Goal: Find specific page/section: Find specific page/section

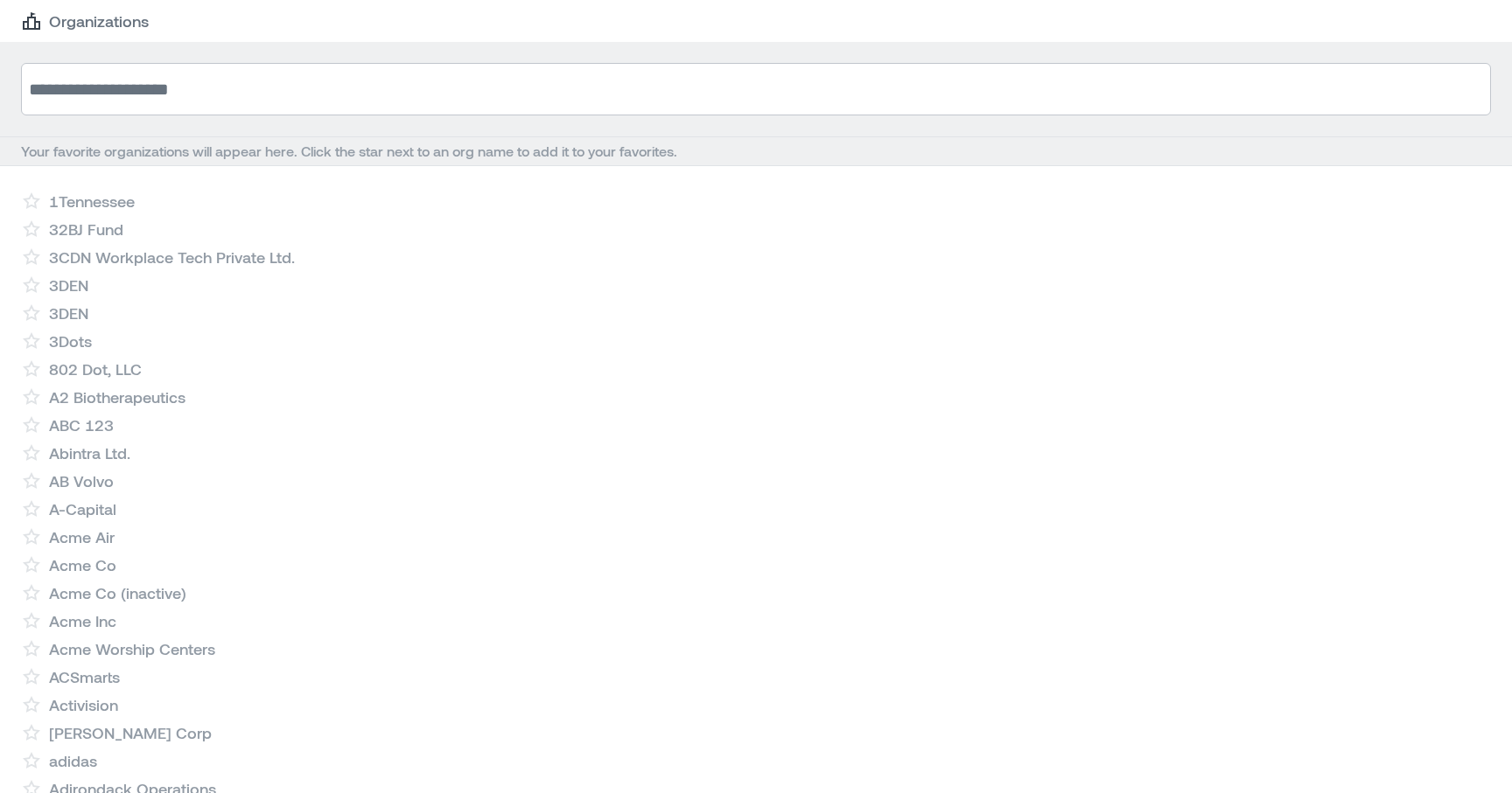
click at [645, 83] on input at bounding box center [756, 89] width 1470 height 53
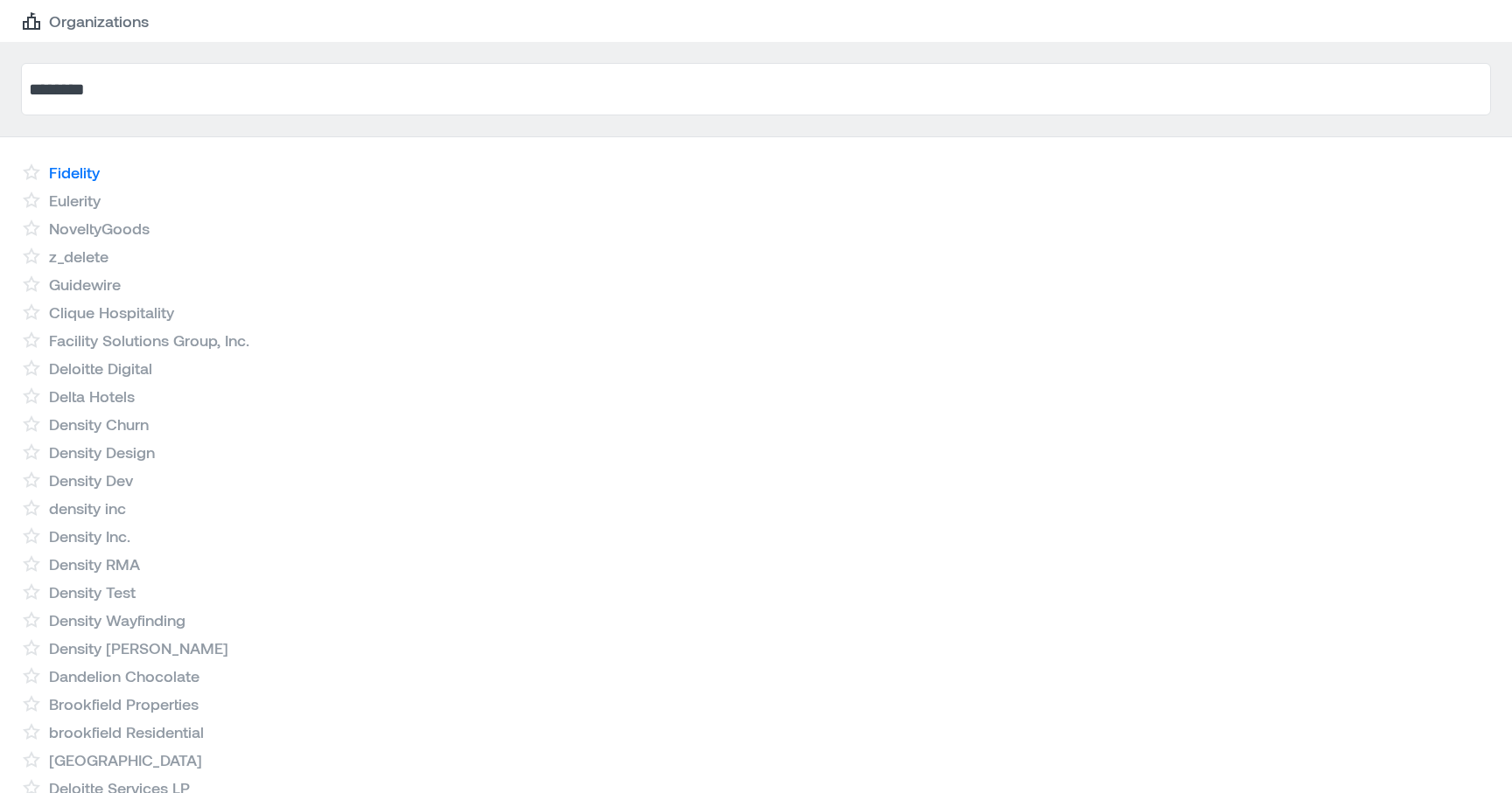
type input "********"
click at [76, 176] on link "Fidelity" at bounding box center [75, 172] width 51 height 21
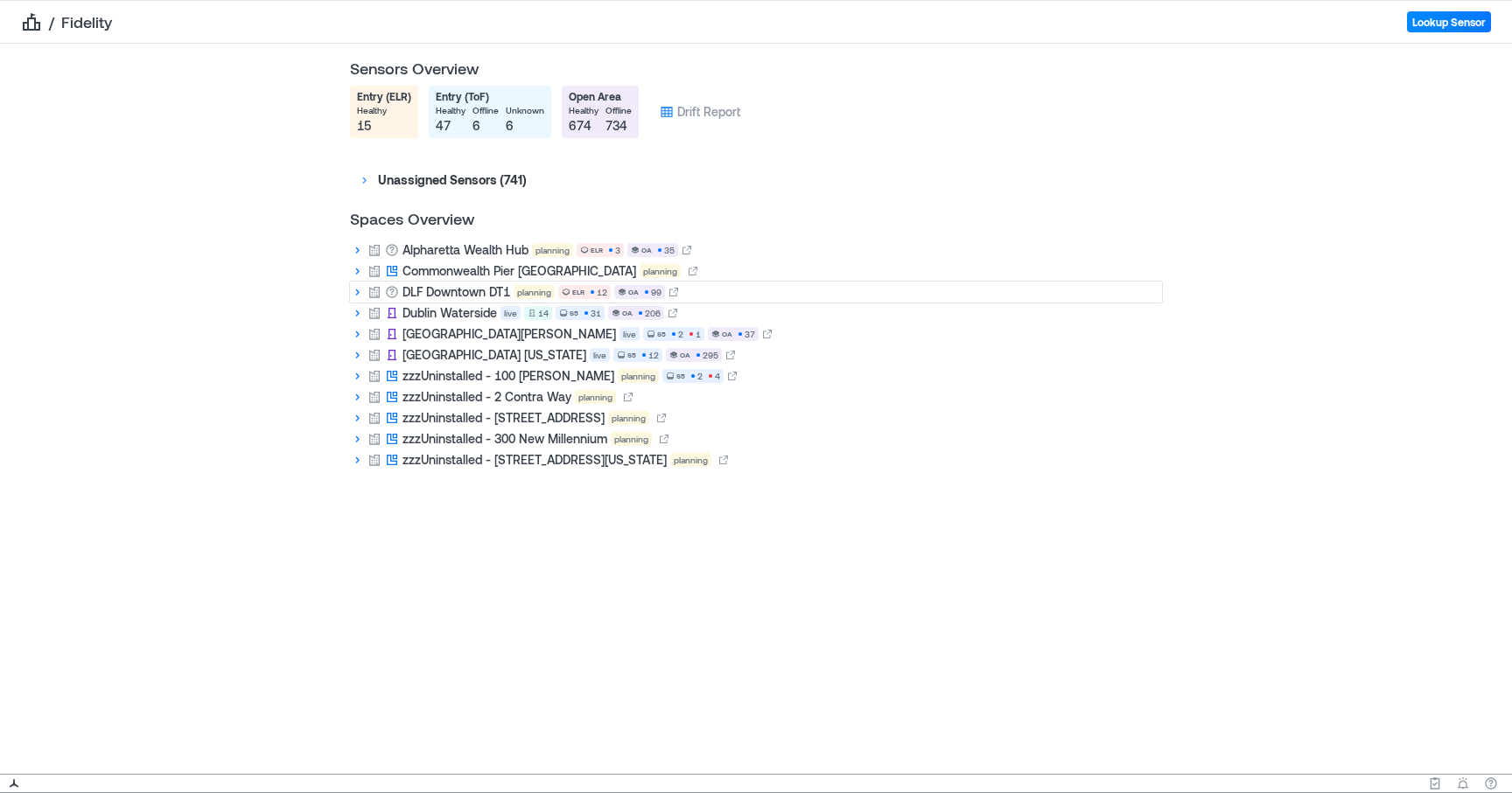
click at [359, 292] on icon at bounding box center [358, 293] width 4 height 7
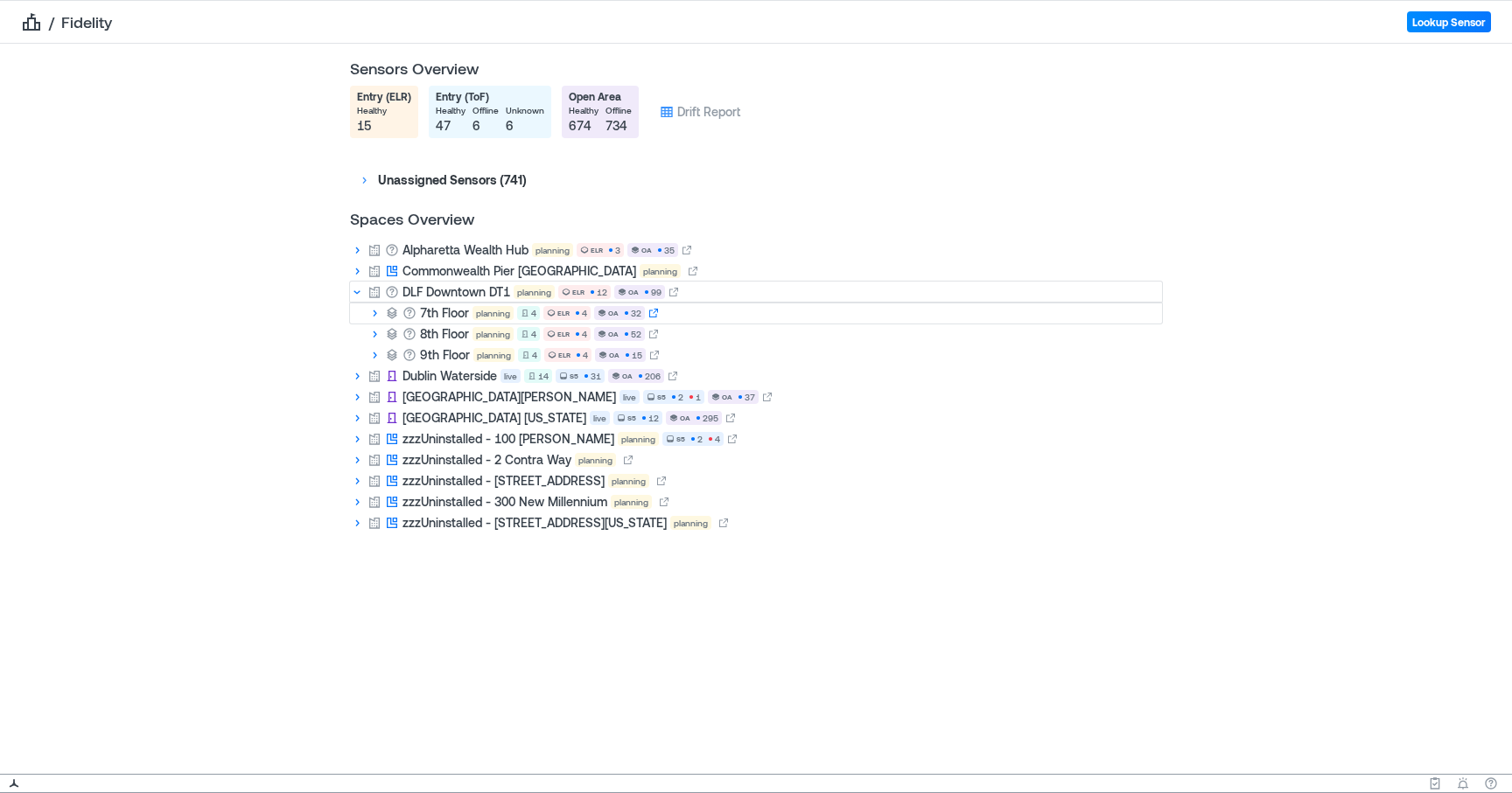
click at [656, 315] on icon at bounding box center [654, 313] width 9 height 9
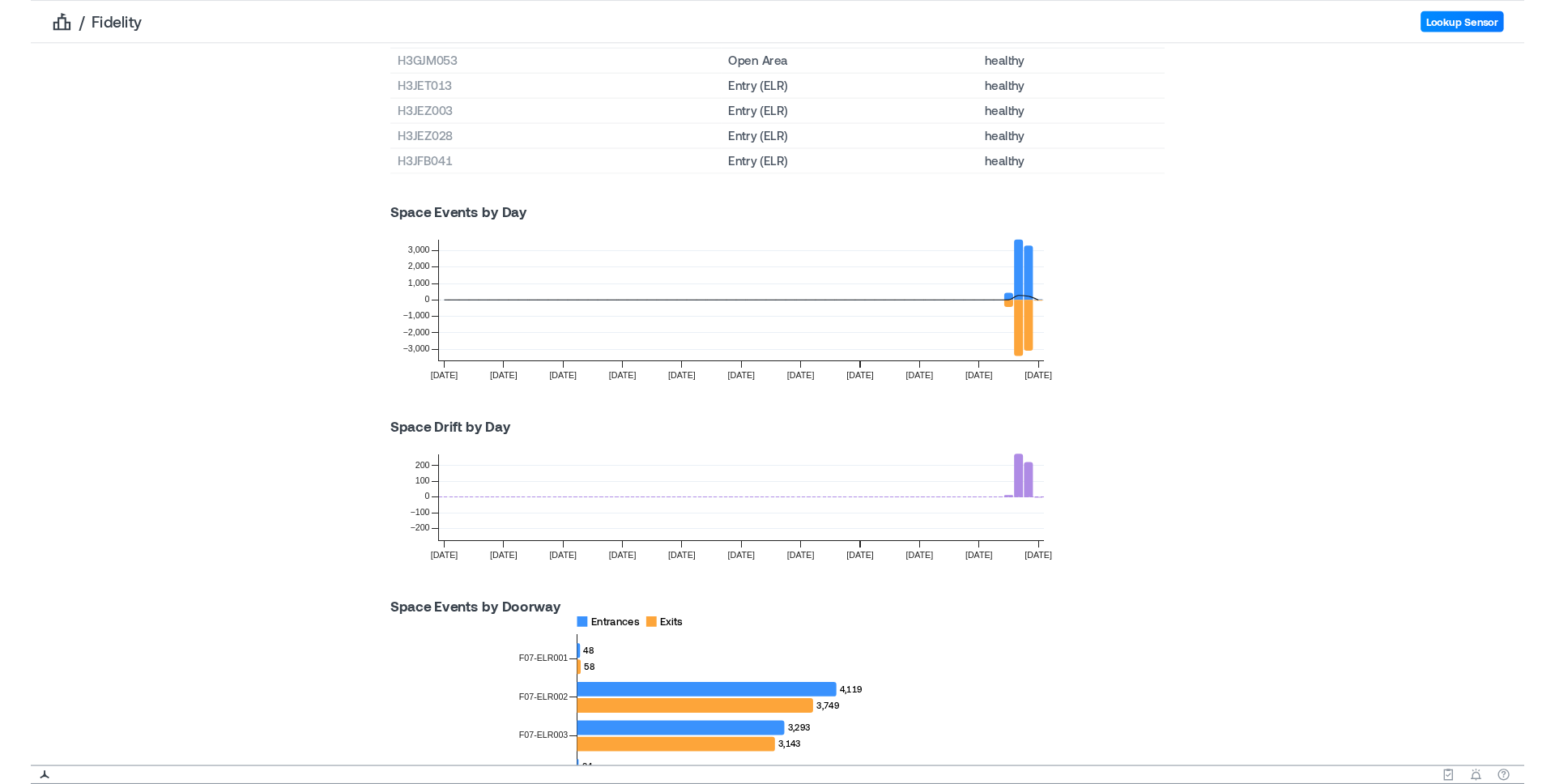
scroll to position [1003, 0]
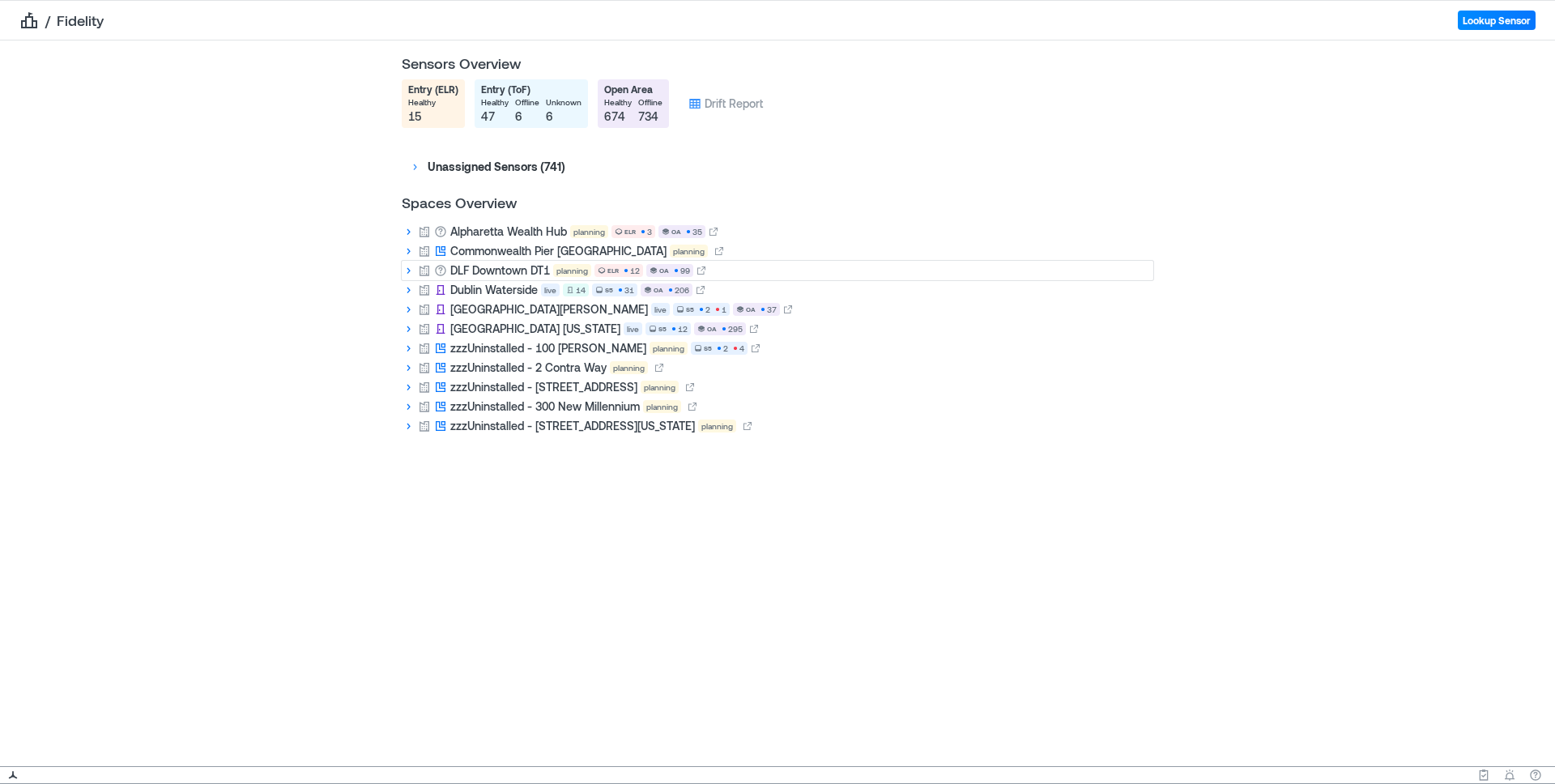
click at [409, 270] on icon at bounding box center [409, 271] width 3 height 7
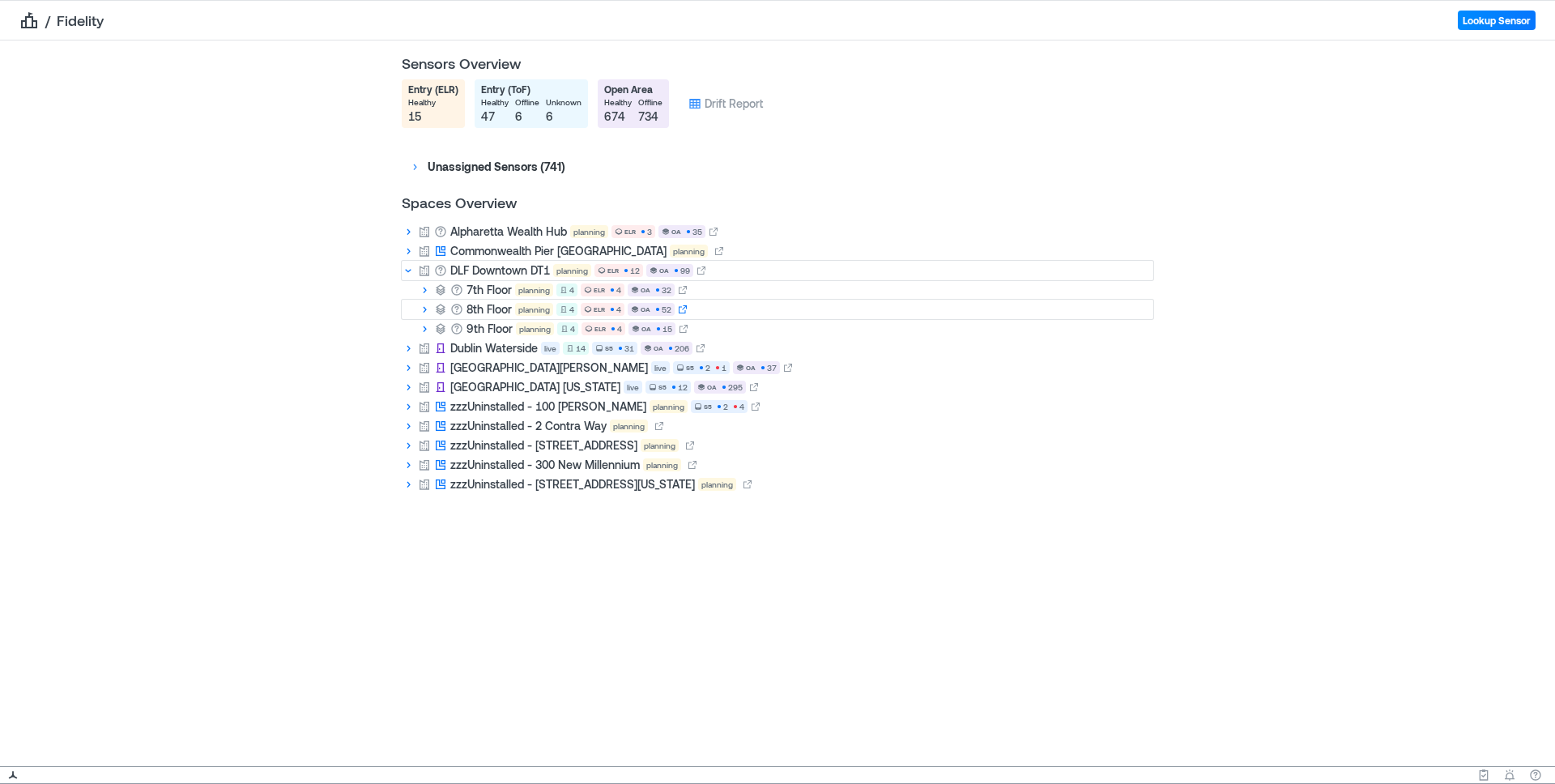
click at [682, 308] on icon at bounding box center [683, 309] width 10 height 10
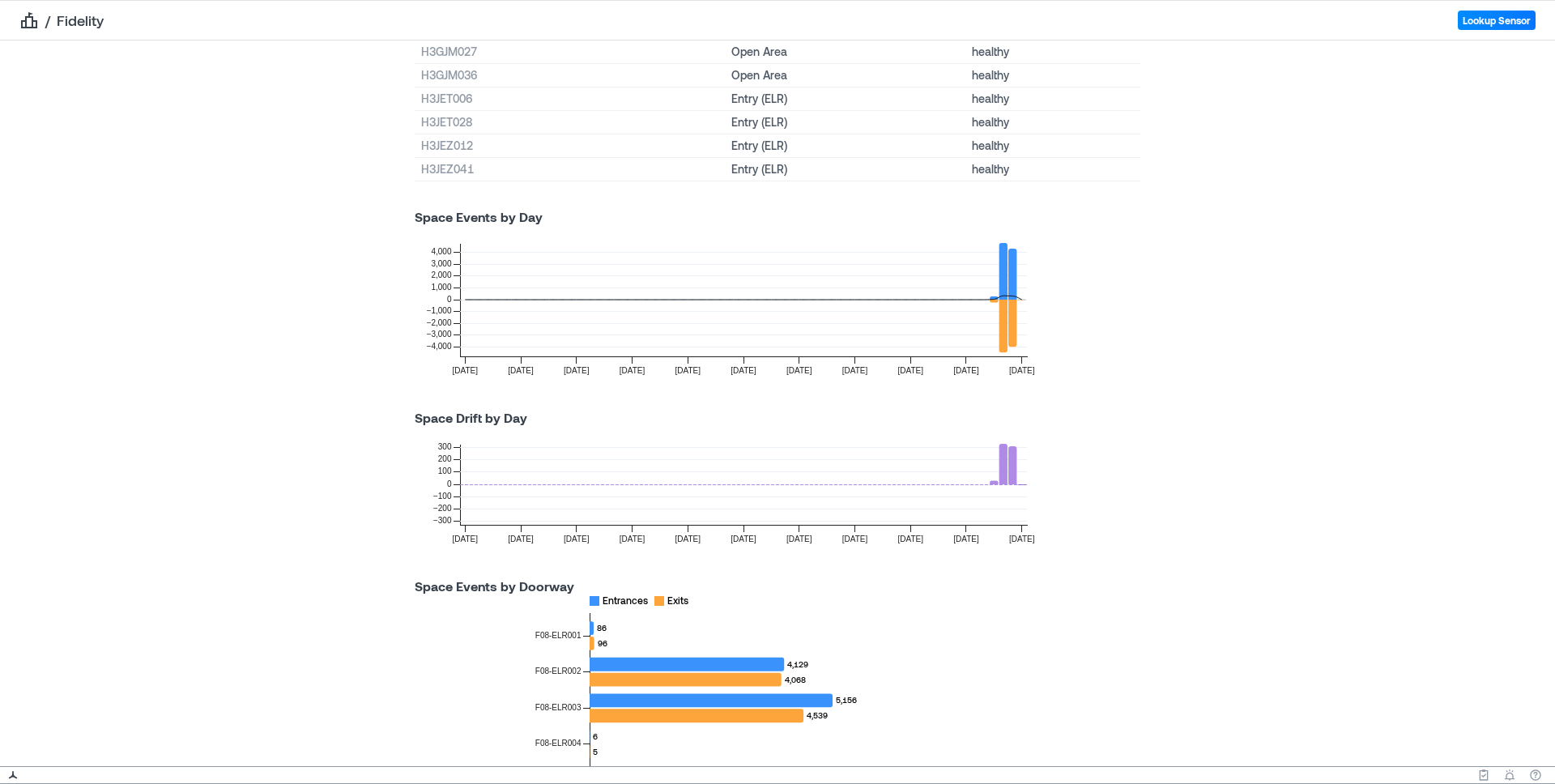
scroll to position [1423, 0]
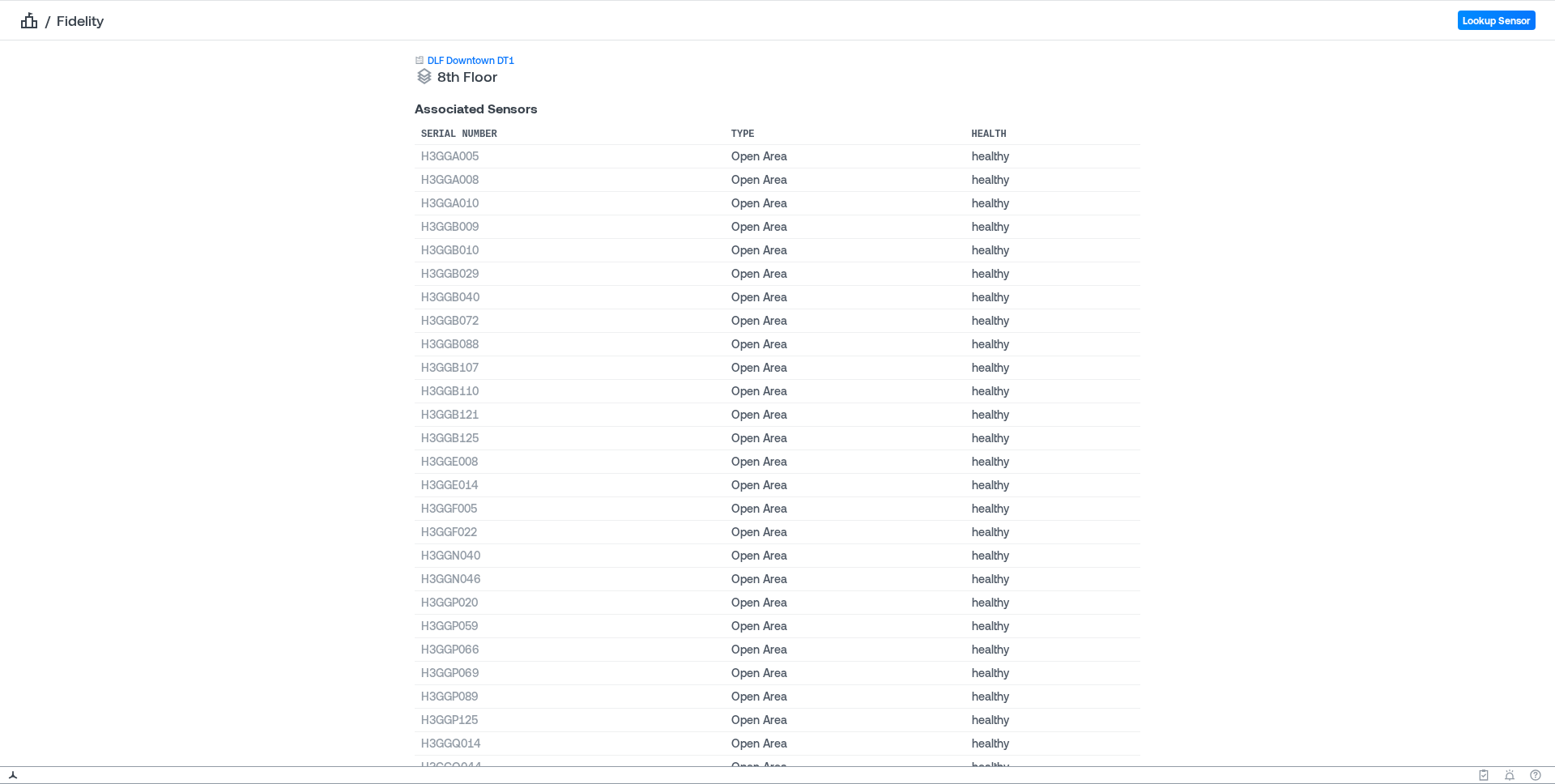
click at [459, 59] on link "DLF Downtown DT1" at bounding box center [471, 59] width 87 height 13
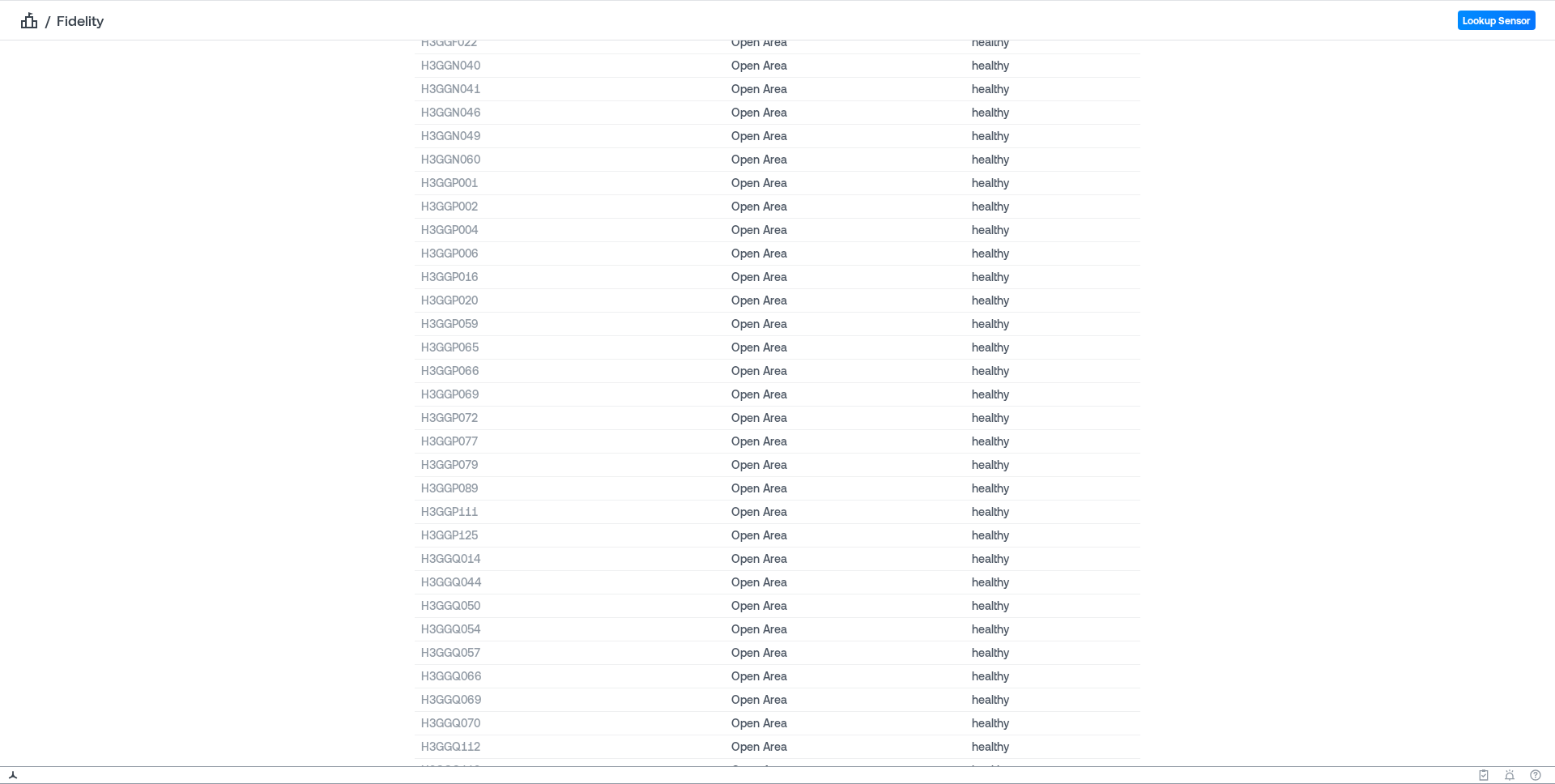
scroll to position [2177, 0]
